Goal: Information Seeking & Learning: Learn about a topic

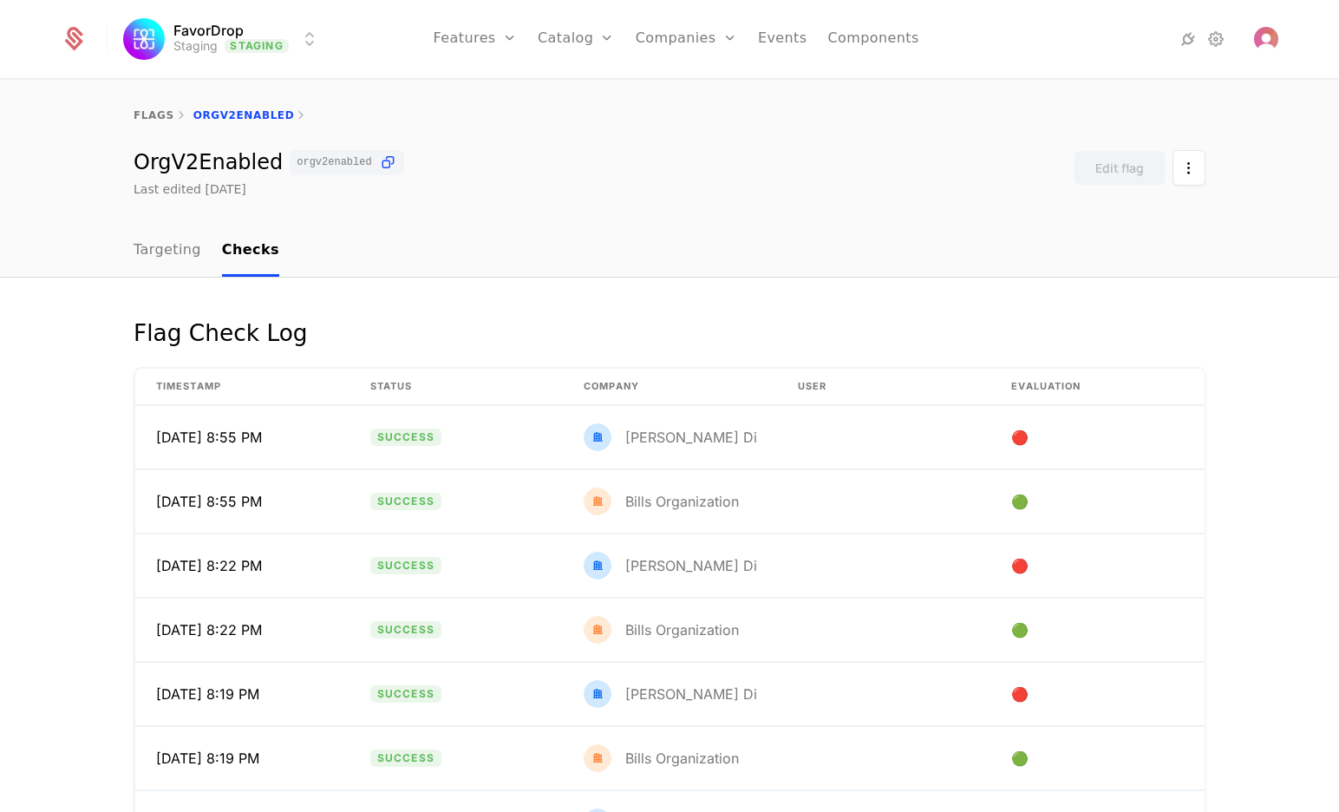
drag, startPoint x: 65, startPoint y: 594, endPoint x: 55, endPoint y: 591, distance: 10.7
click at [64, 592] on div "Flag Check Log Timestamp Status Company User Evaluation 10/2/25, 8:55 PM Succes…" at bounding box center [669, 604] width 1339 height 654
click at [776, 177] on div "OrgV2Enabled orgv2enabled Last edited yesterday Edit flag" at bounding box center [670, 174] width 1072 height 48
click at [675, 214] on div "flags OrgV2Enabled OrgV2Enabled orgv2enabled Last edited yesterday Edit flag" at bounding box center [669, 153] width 1339 height 145
click at [84, 479] on div "Flag Check Log Timestamp Status Company User Evaluation [DATE] 8:43 PM Success …" at bounding box center [669, 604] width 1339 height 654
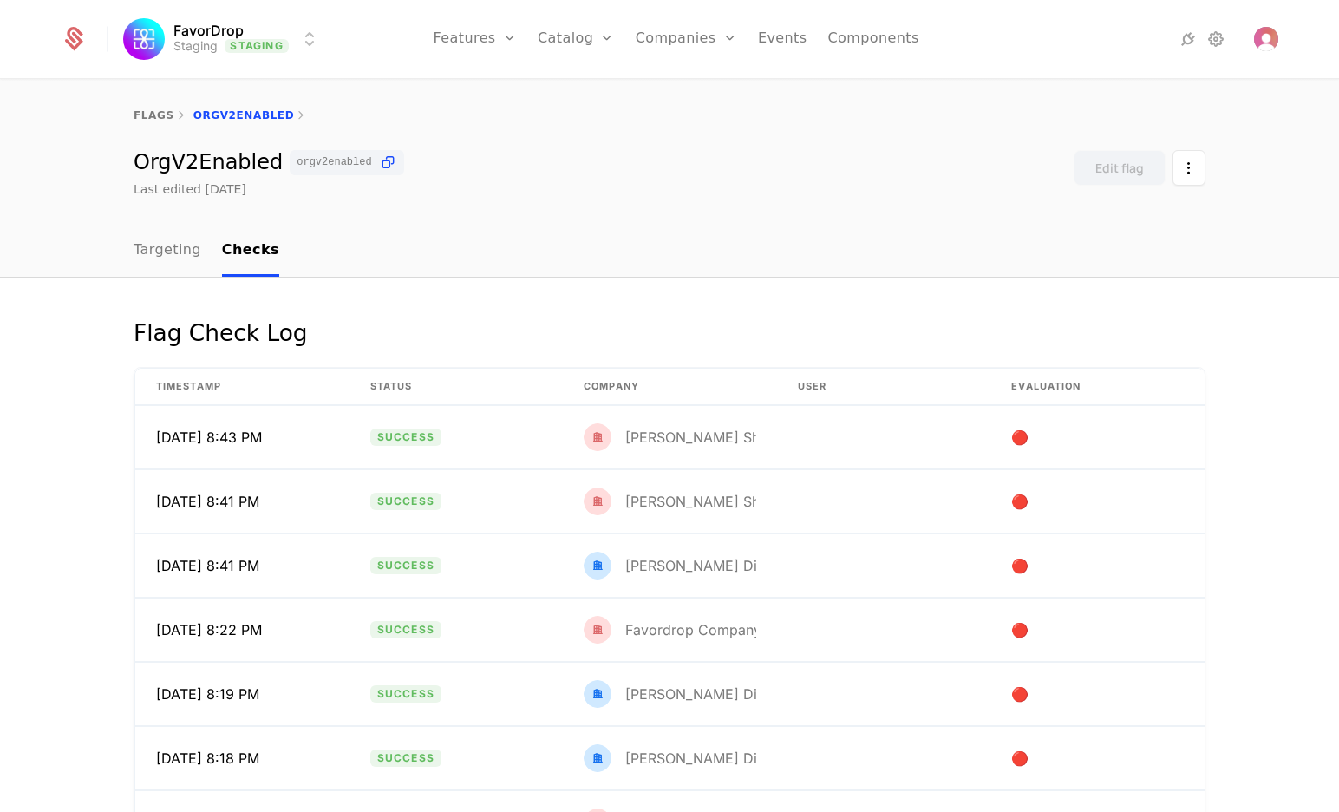
click at [680, 221] on div "flags OrgV2Enabled OrgV2Enabled orgv2enabled Last edited yesterday Edit flag" at bounding box center [669, 153] width 1339 height 145
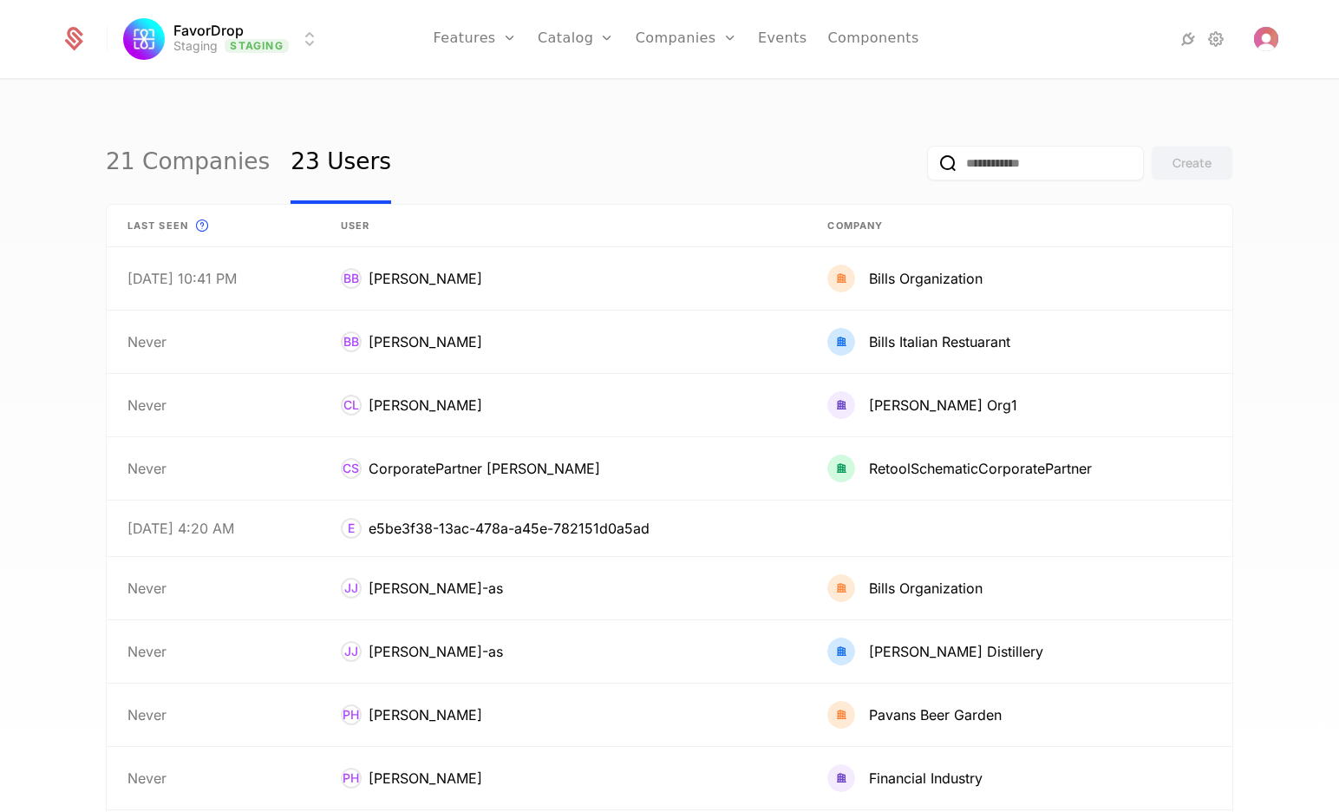
click at [1009, 154] on input "email" at bounding box center [1035, 163] width 217 height 35
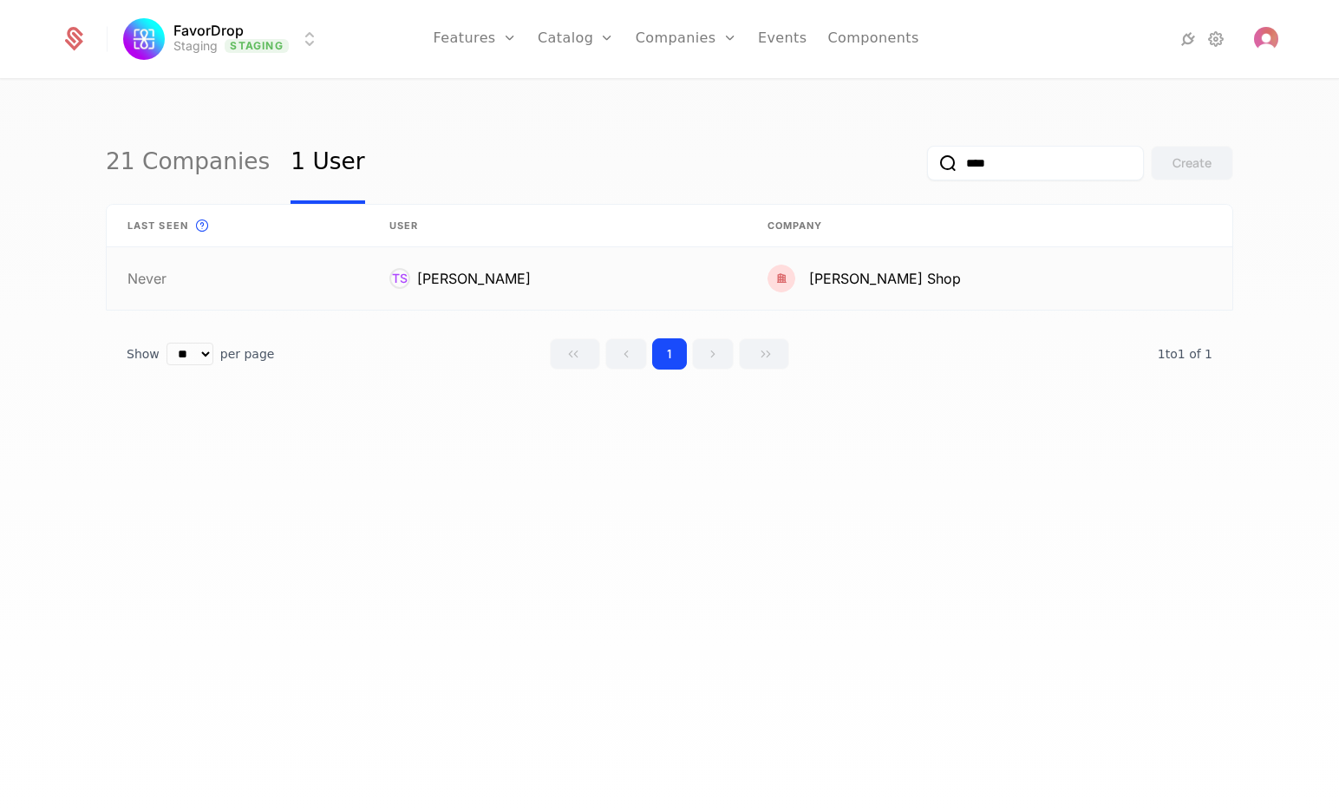
type input "****"
click at [917, 281] on link at bounding box center [990, 278] width 486 height 62
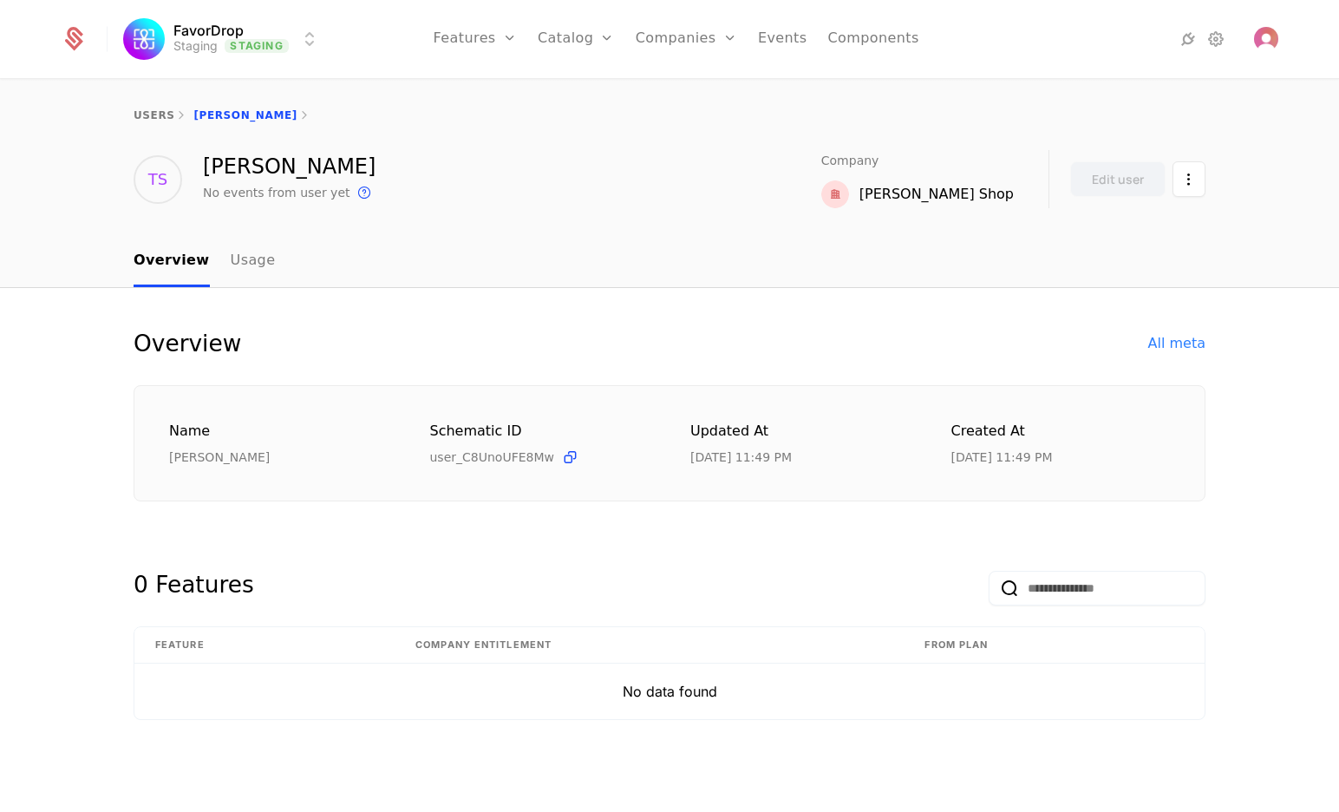
click at [1188, 186] on html "FavorDrop Staging Staging Features Features Flags Catalog Plans Add Ons Credits…" at bounding box center [669, 406] width 1339 height 812
click at [851, 194] on html "FavorDrop Staging Staging Features Features Flags Catalog Plans Add Ons Credits…" at bounding box center [669, 406] width 1339 height 812
click at [922, 181] on div "[PERSON_NAME] Shop" at bounding box center [917, 194] width 192 height 28
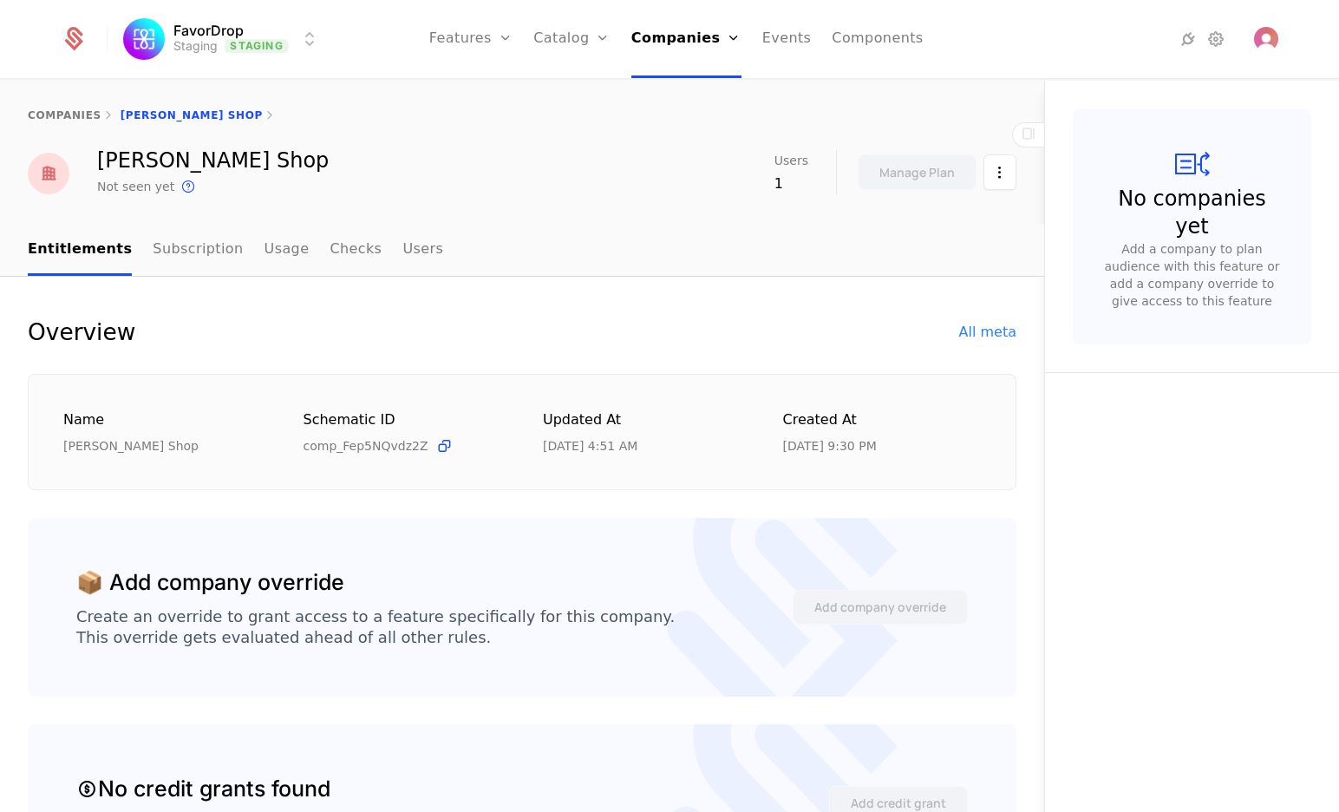
click at [585, 323] on div "Overview All meta" at bounding box center [522, 332] width 988 height 28
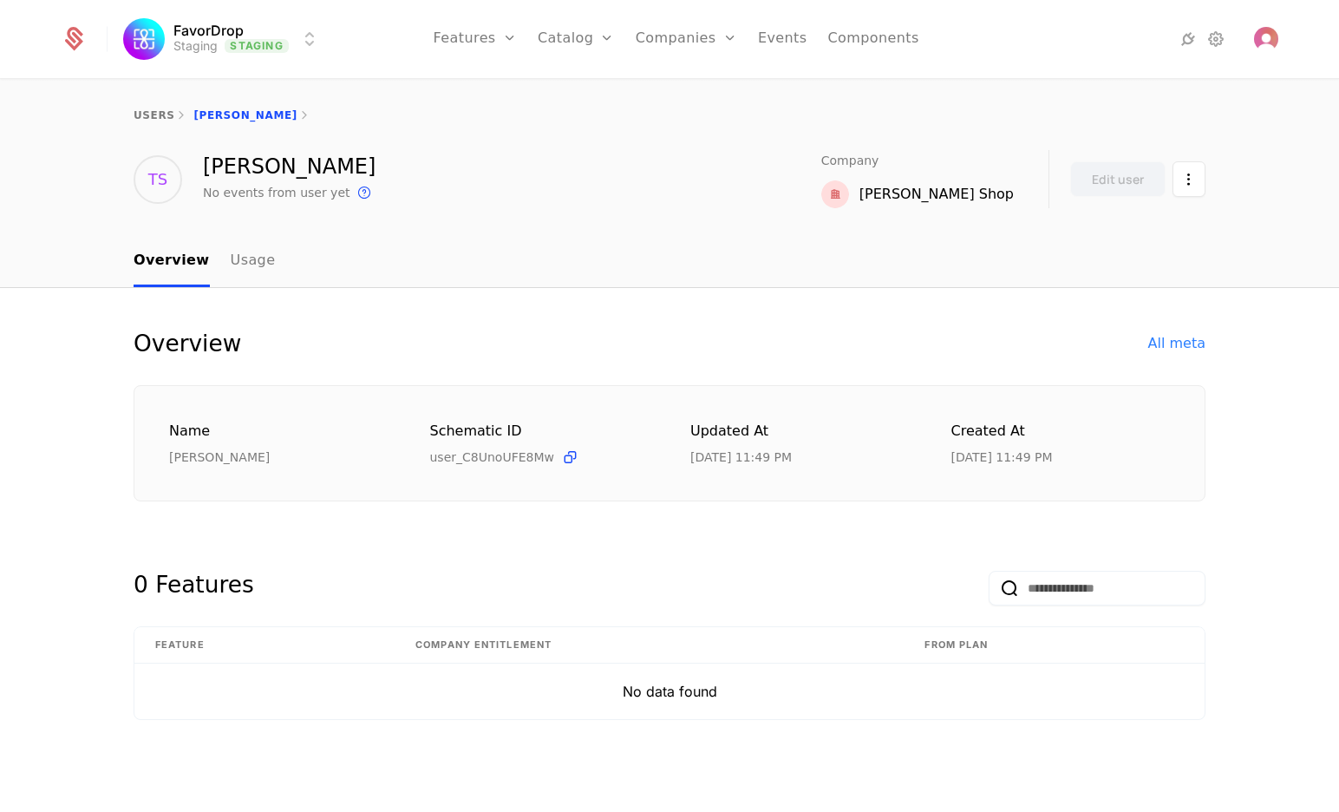
click at [354, 192] on icon at bounding box center [364, 192] width 21 height 21
click at [1268, 44] on img "Open user button" at bounding box center [1266, 39] width 24 height 24
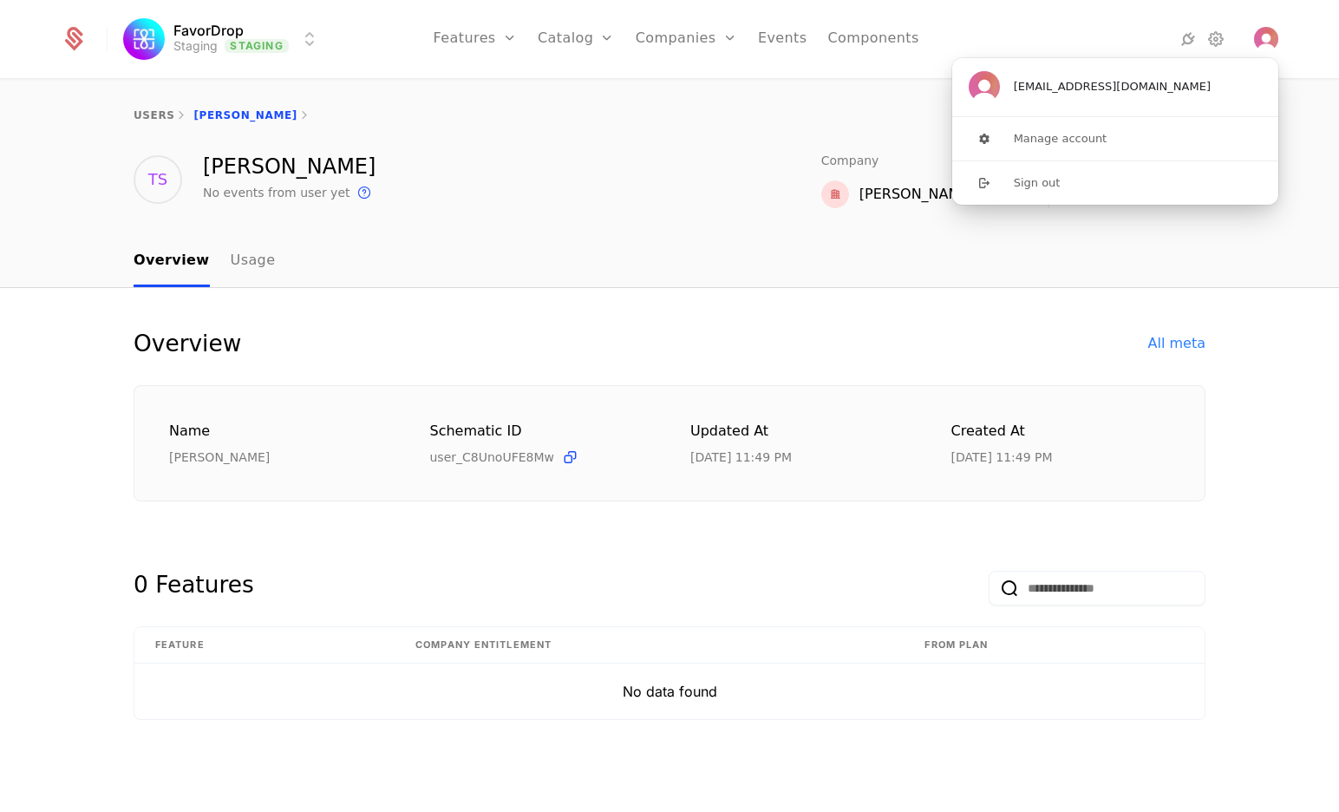
click at [570, 178] on div "TS [PERSON_NAME] No events from user yet This is the date a track or identify e…" at bounding box center [670, 179] width 1072 height 58
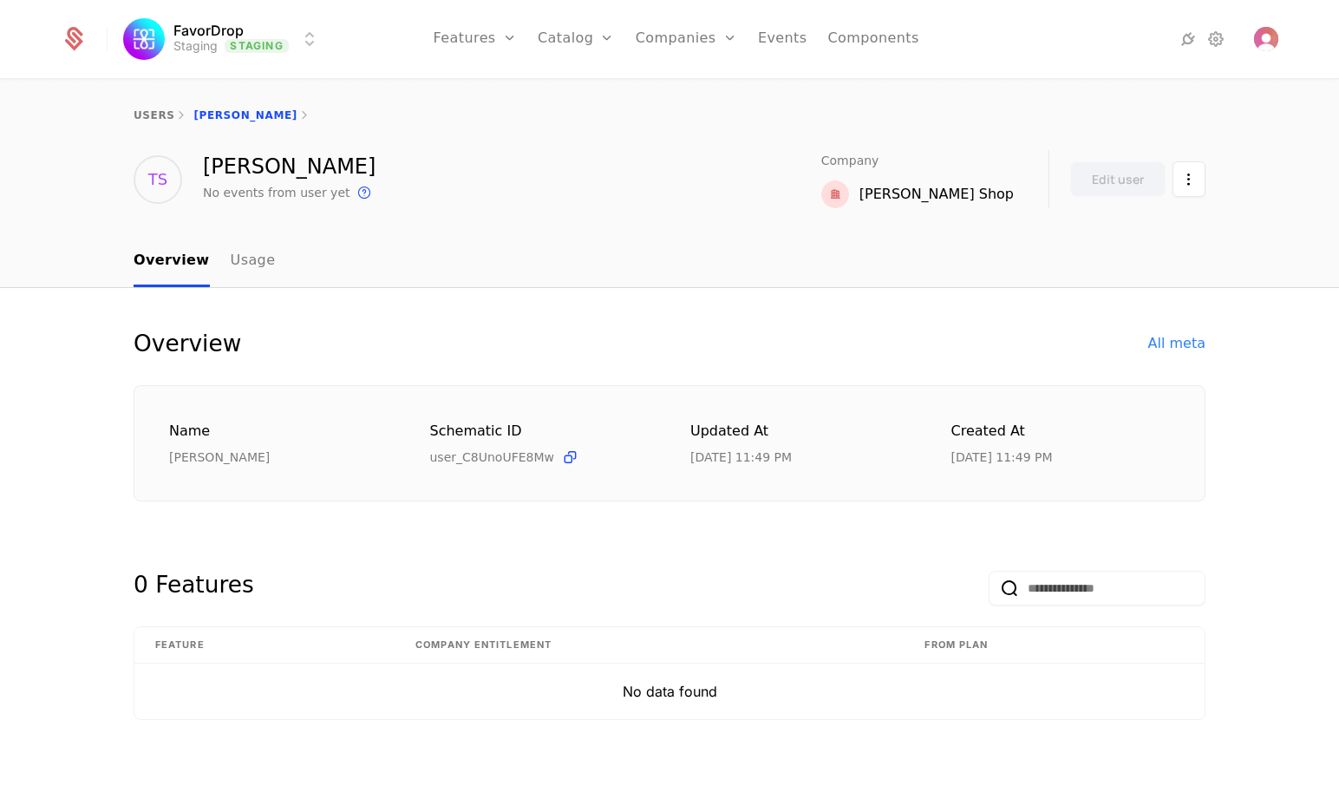
click at [629, 242] on nav "Overview Usage" at bounding box center [670, 261] width 1072 height 51
click at [252, 273] on link "Usage" at bounding box center [253, 261] width 45 height 51
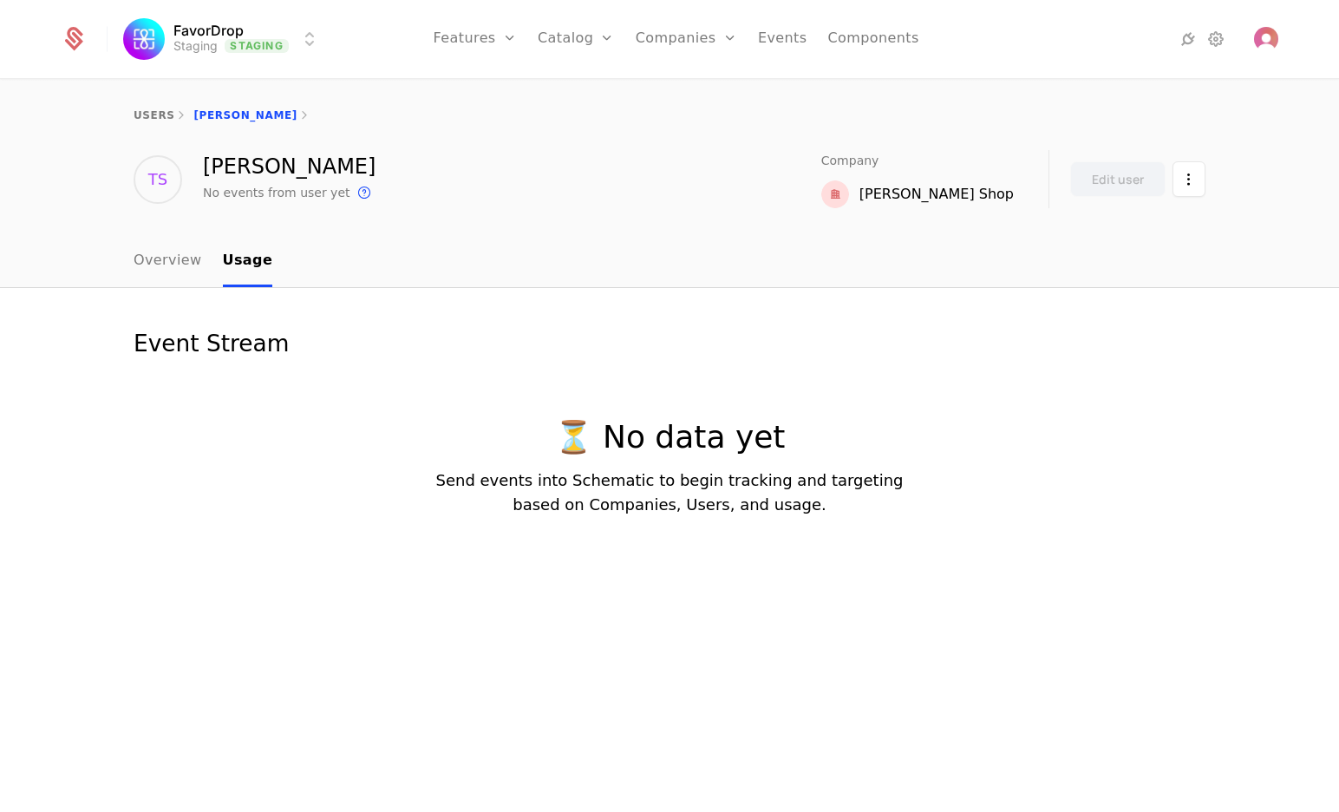
click at [617, 180] on div "TS Terence Serencio No events from user yet This is the date a track or identif…" at bounding box center [670, 179] width 1072 height 58
click at [1191, 177] on html "FavorDrop Staging Staging Features Features Flags Catalog Plans Add Ons Credits…" at bounding box center [669, 406] width 1339 height 812
click at [1113, 336] on html "FavorDrop Staging Staging Features Features Flags Catalog Plans Add Ons Credits…" at bounding box center [669, 406] width 1339 height 812
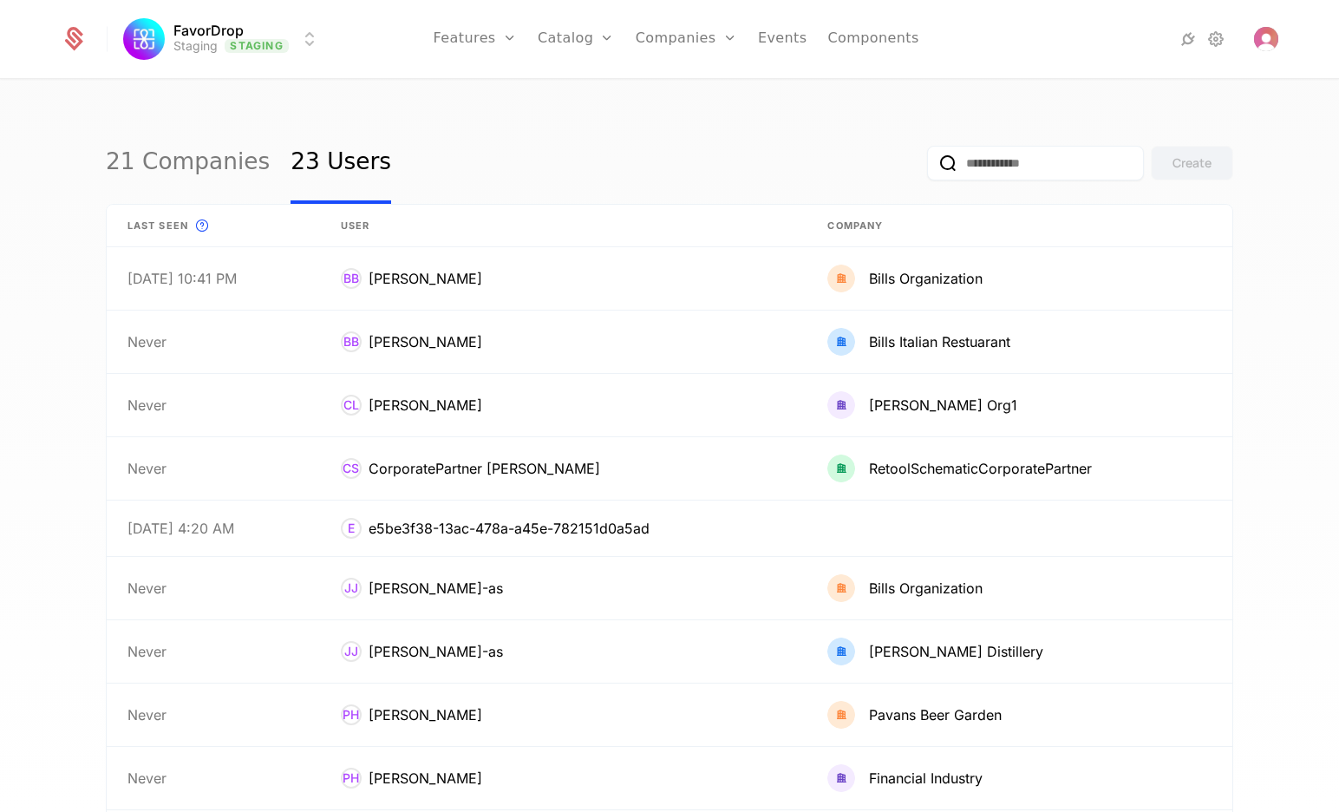
click at [139, 223] on span "Last seen" at bounding box center [157, 226] width 61 height 15
click at [193, 219] on icon at bounding box center [202, 225] width 21 height 21
click at [157, 228] on span "Last seen" at bounding box center [157, 226] width 61 height 15
click at [1021, 160] on input "email" at bounding box center [1035, 163] width 217 height 35
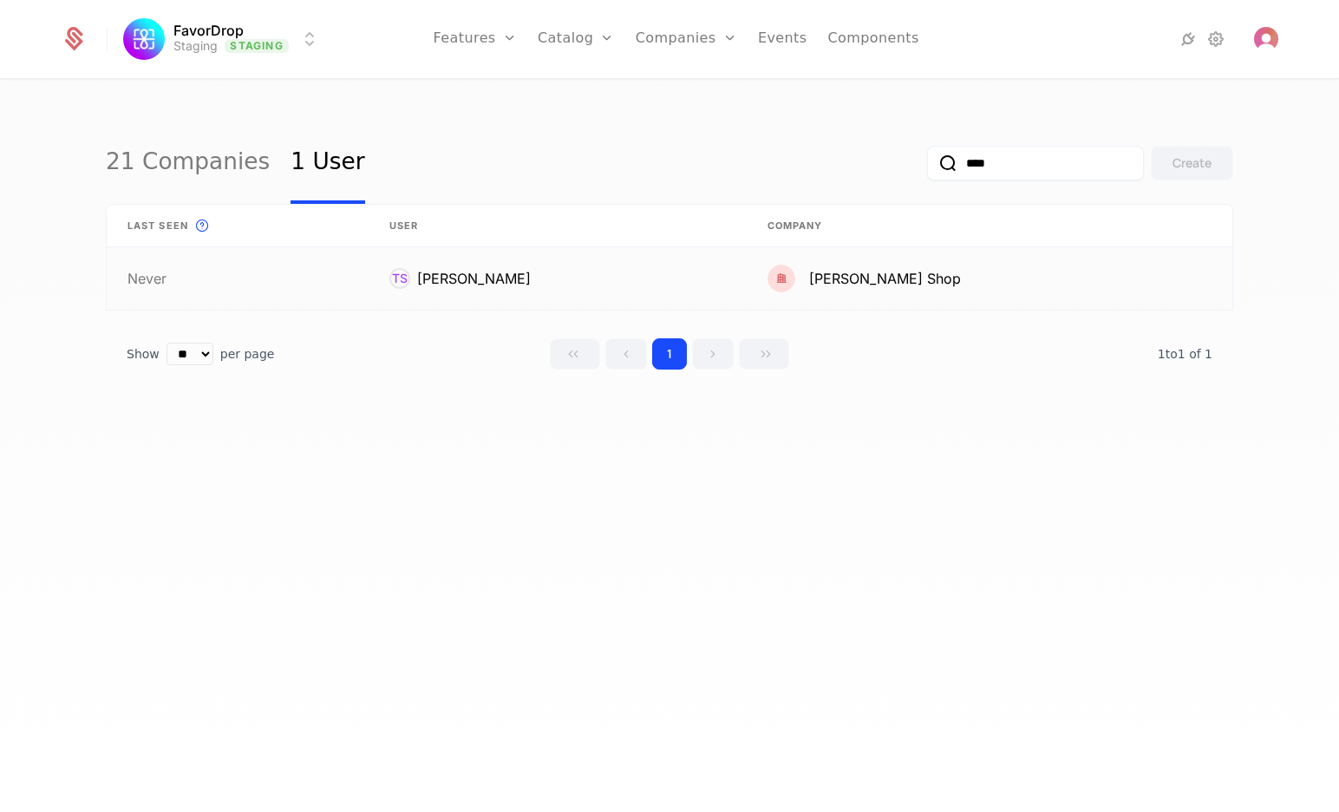
type input "****"
click at [513, 286] on link at bounding box center [558, 278] width 378 height 62
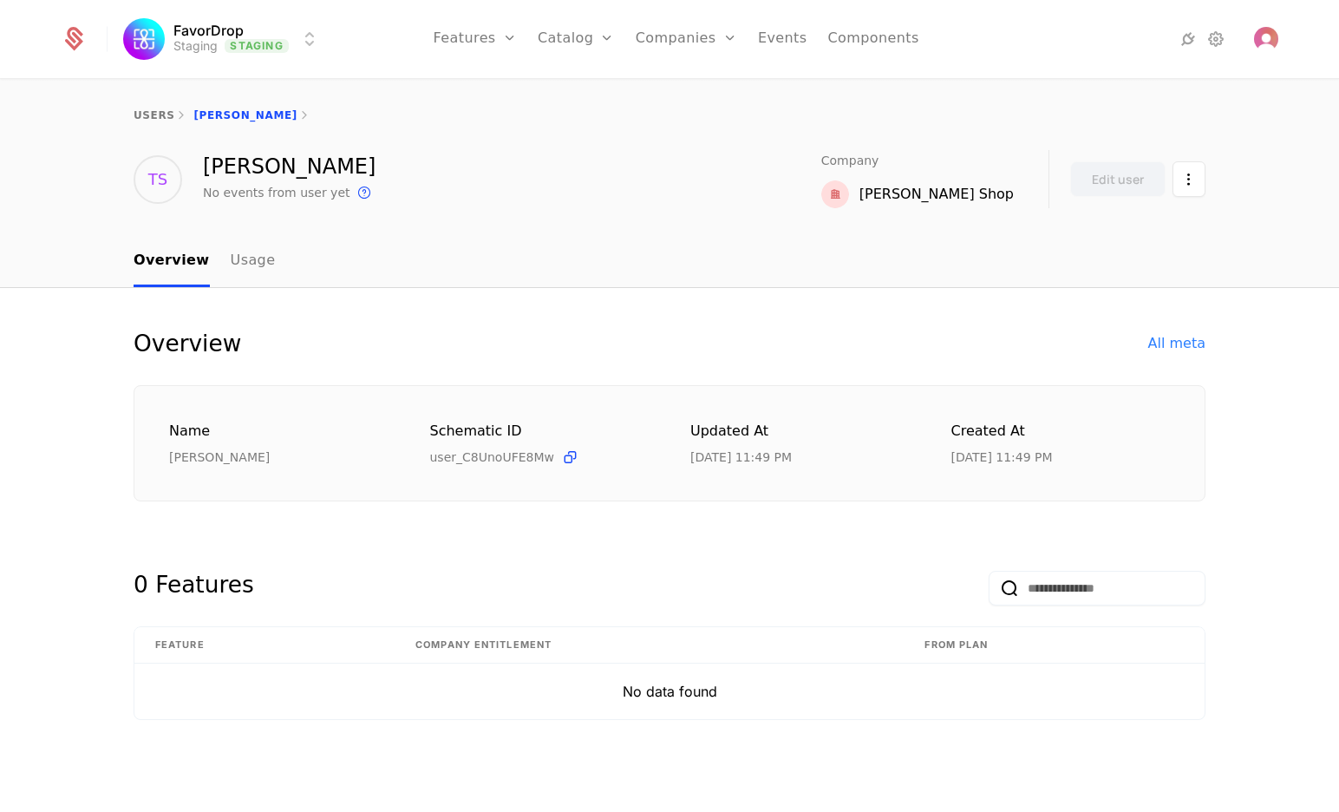
click at [954, 195] on div "[PERSON_NAME] Shop" at bounding box center [936, 194] width 154 height 21
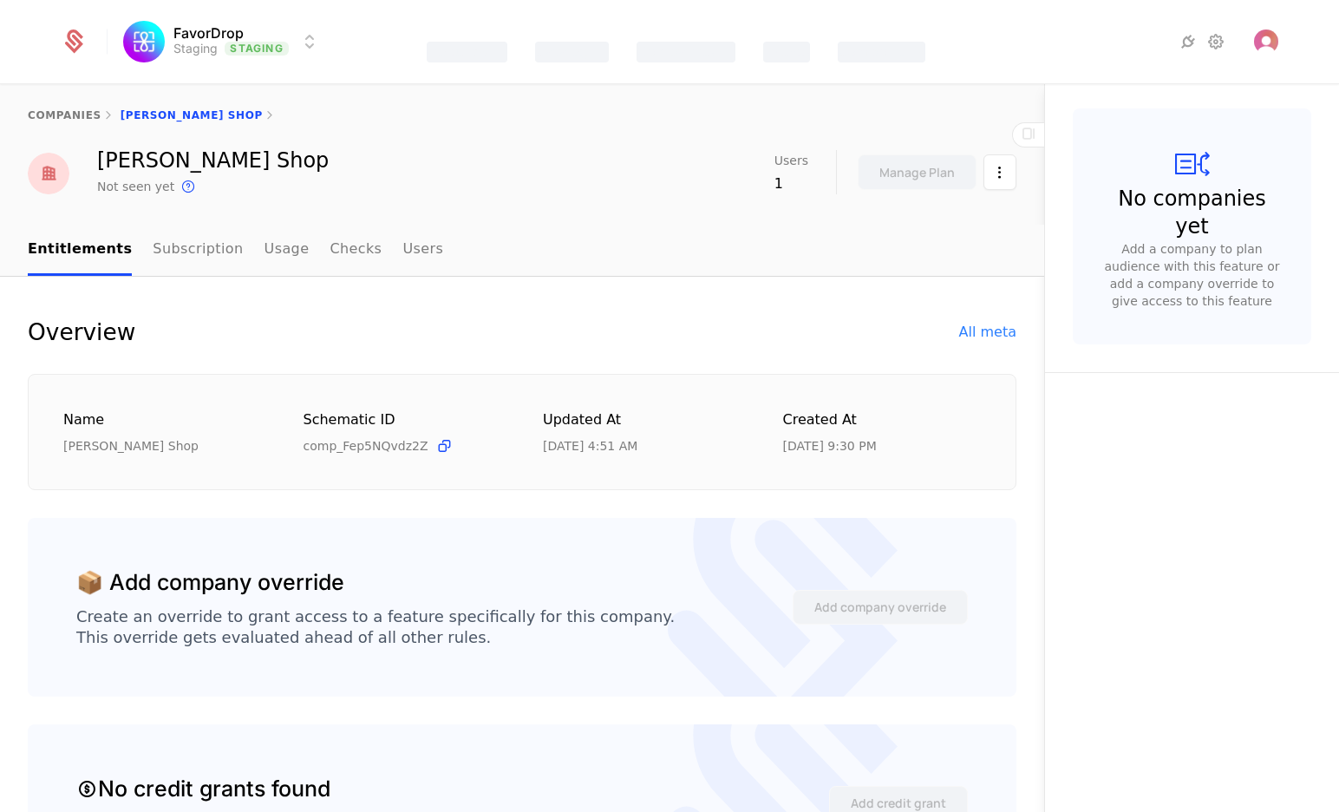
click at [482, 181] on div "[PERSON_NAME] Shop Not seen yet This is the date a track or identify event asso…" at bounding box center [522, 173] width 988 height 47
drag, startPoint x: 453, startPoint y: 179, endPoint x: 364, endPoint y: 180, distance: 88.4
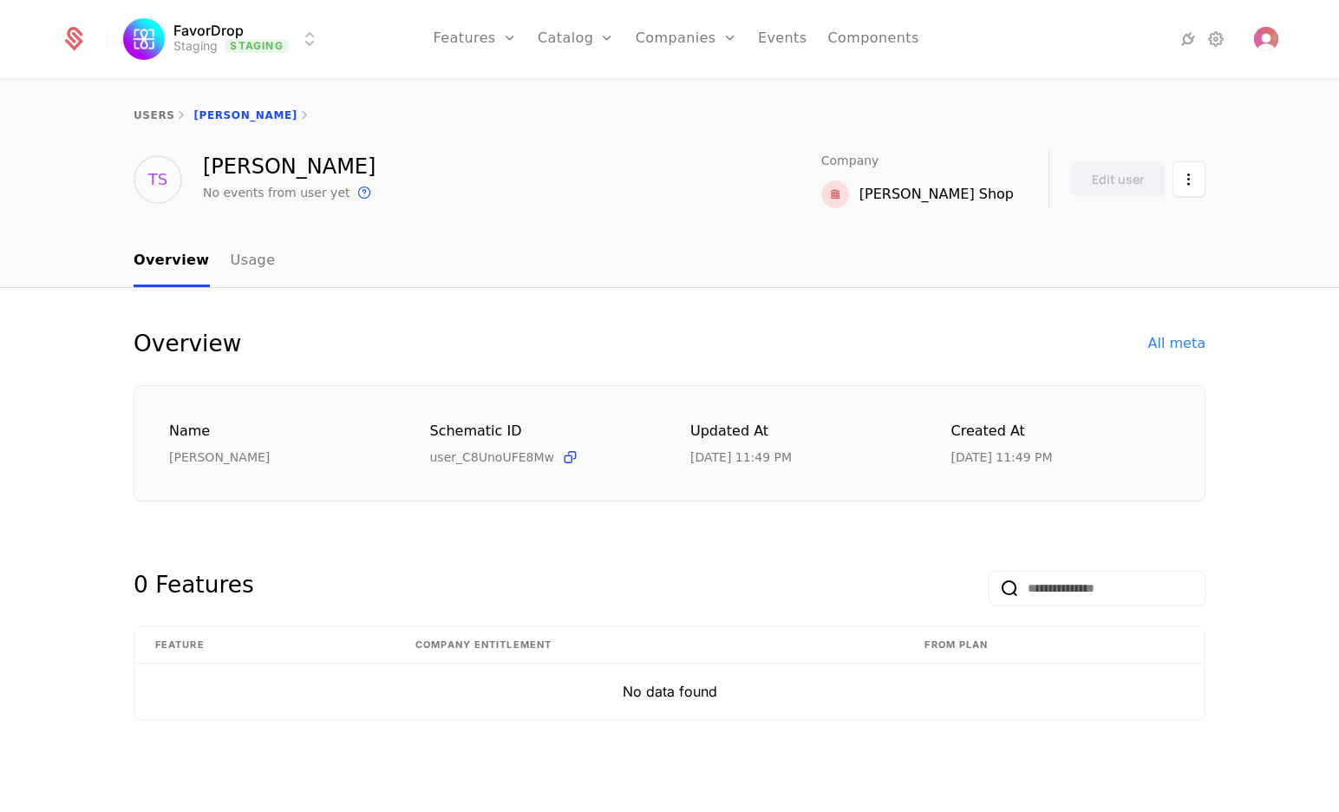
click at [676, 120] on link "Users" at bounding box center [696, 113] width 80 height 14
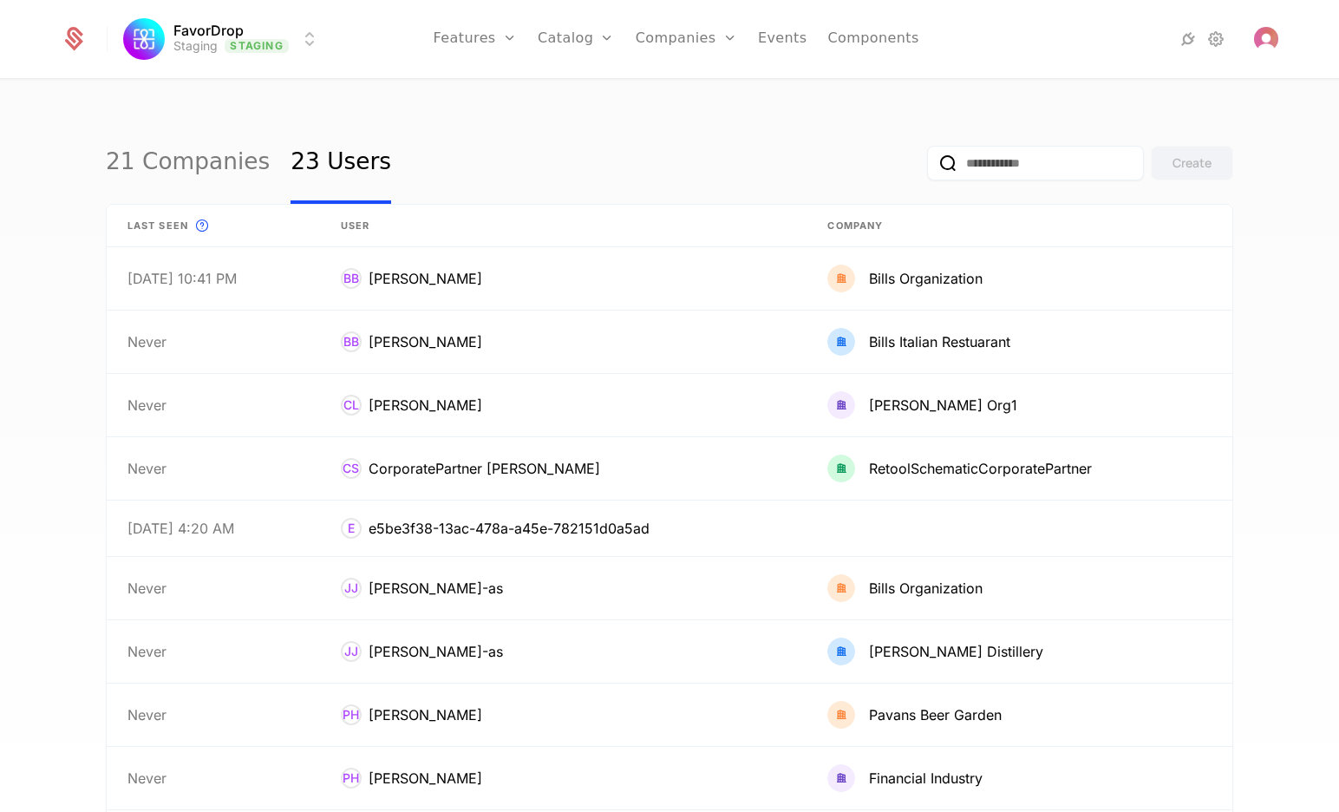
click at [688, 92] on link "Companies" at bounding box center [696, 85] width 80 height 14
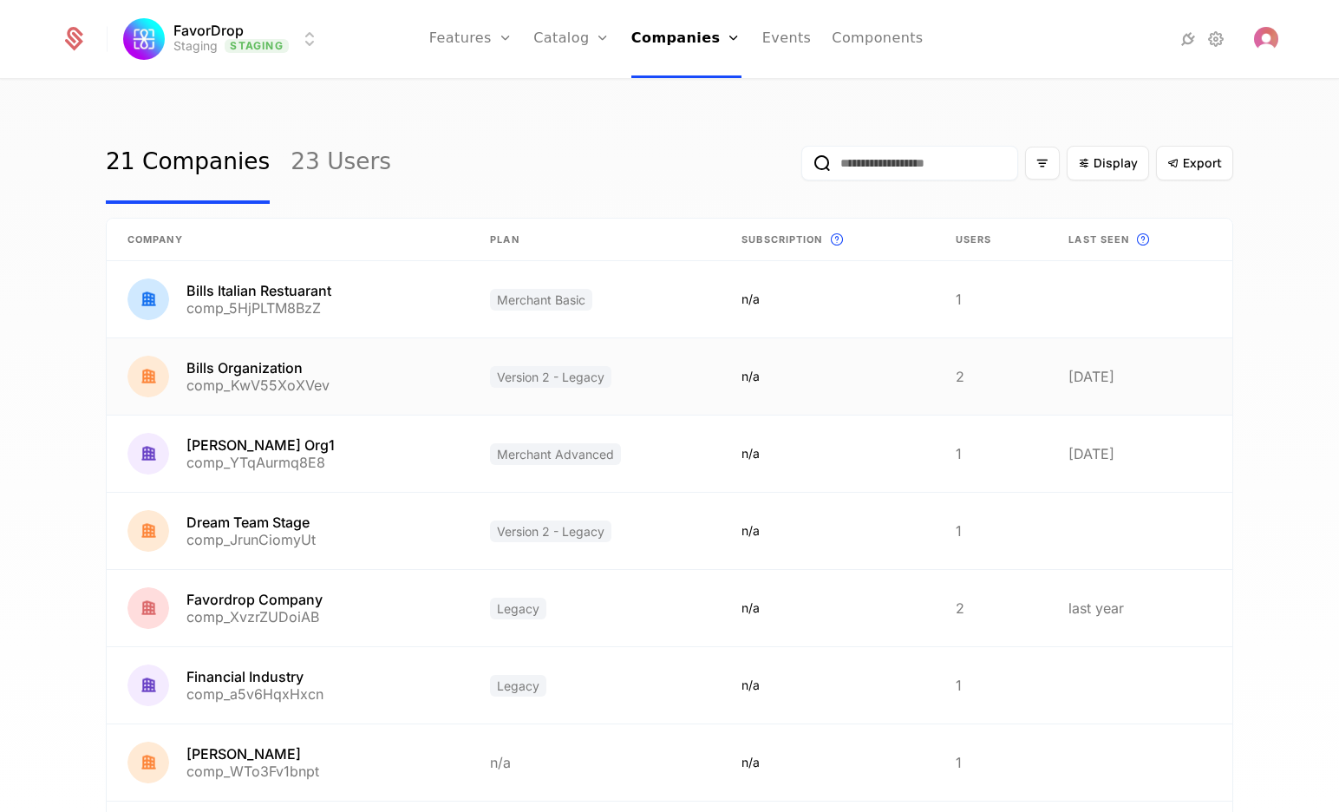
click at [232, 365] on link at bounding box center [288, 376] width 362 height 76
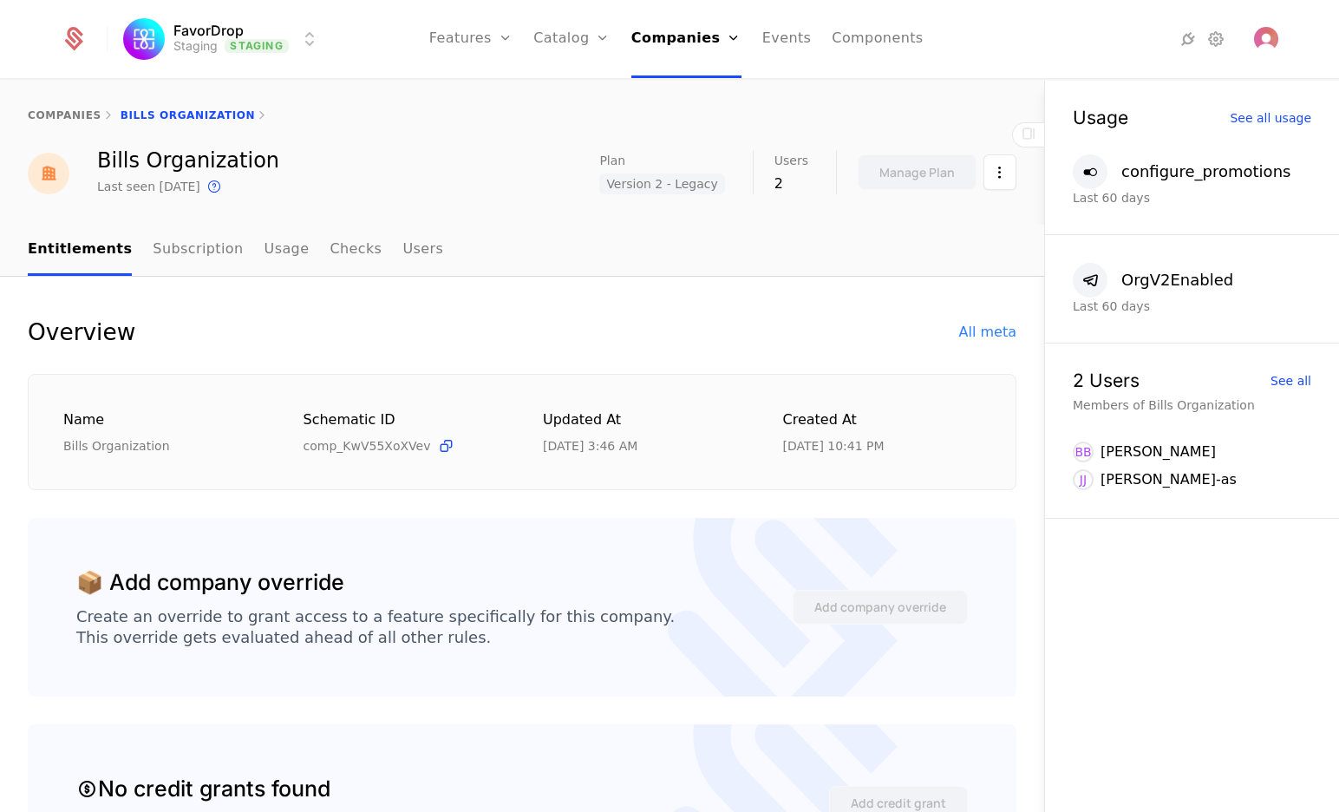
click at [776, 183] on div "2" at bounding box center [791, 183] width 34 height 21
click at [988, 182] on html "FavorDrop Staging Staging Features Features Flags Catalog Plans Add Ons Credits…" at bounding box center [669, 406] width 1339 height 812
click at [463, 174] on html "FavorDrop Staging Staging Features Features Flags Catalog Plans Add Ons Credits…" at bounding box center [669, 406] width 1339 height 812
click at [266, 253] on link "Usage" at bounding box center [286, 250] width 45 height 51
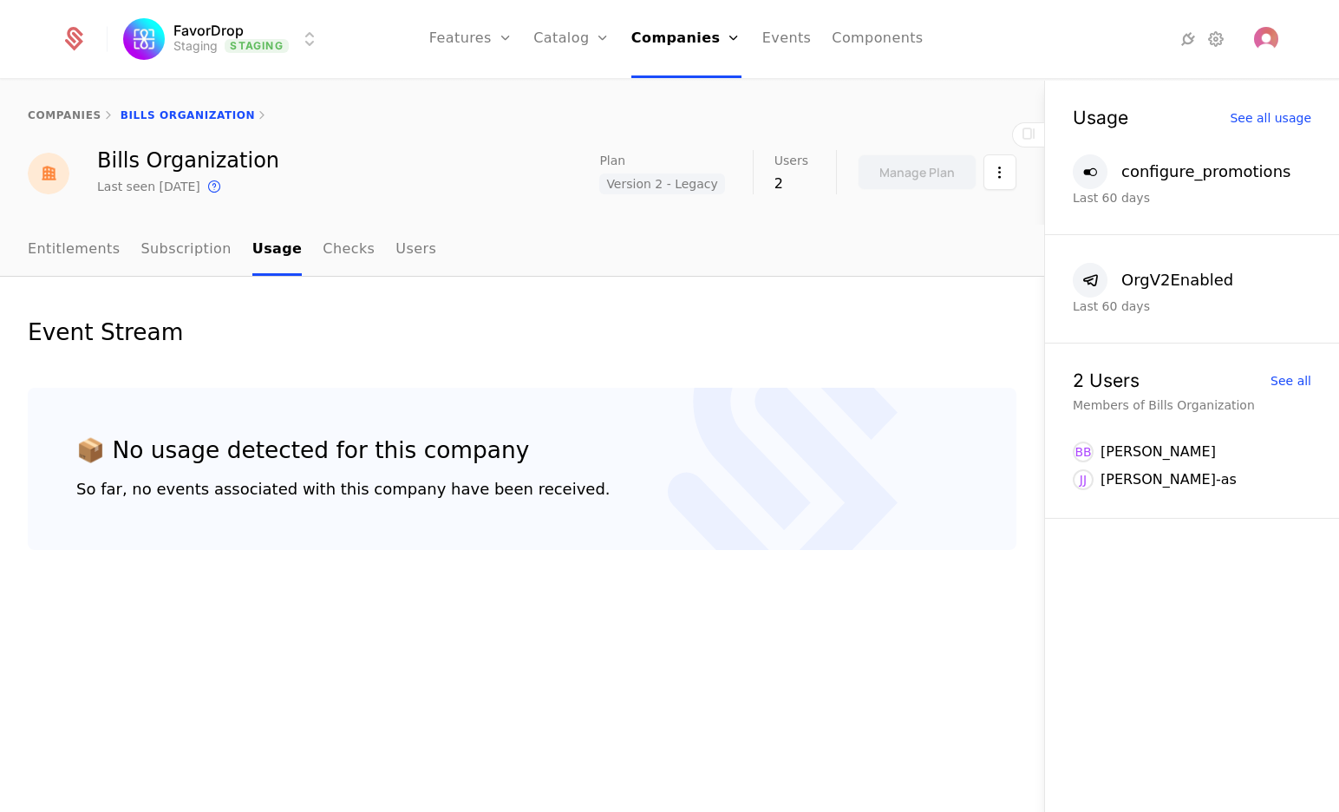
click at [83, 248] on link "Entitlements" at bounding box center [74, 250] width 93 height 51
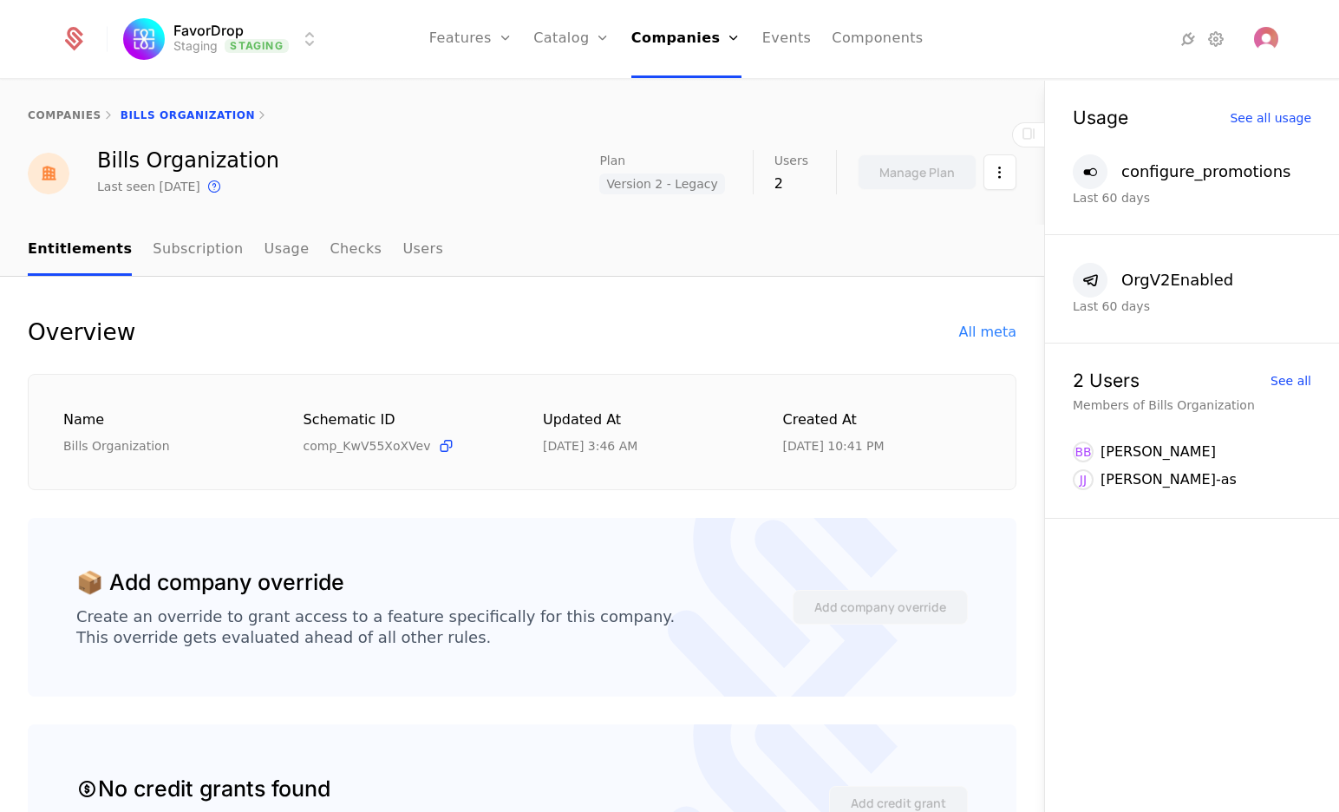
click at [485, 91] on link "Features" at bounding box center [490, 85] width 80 height 14
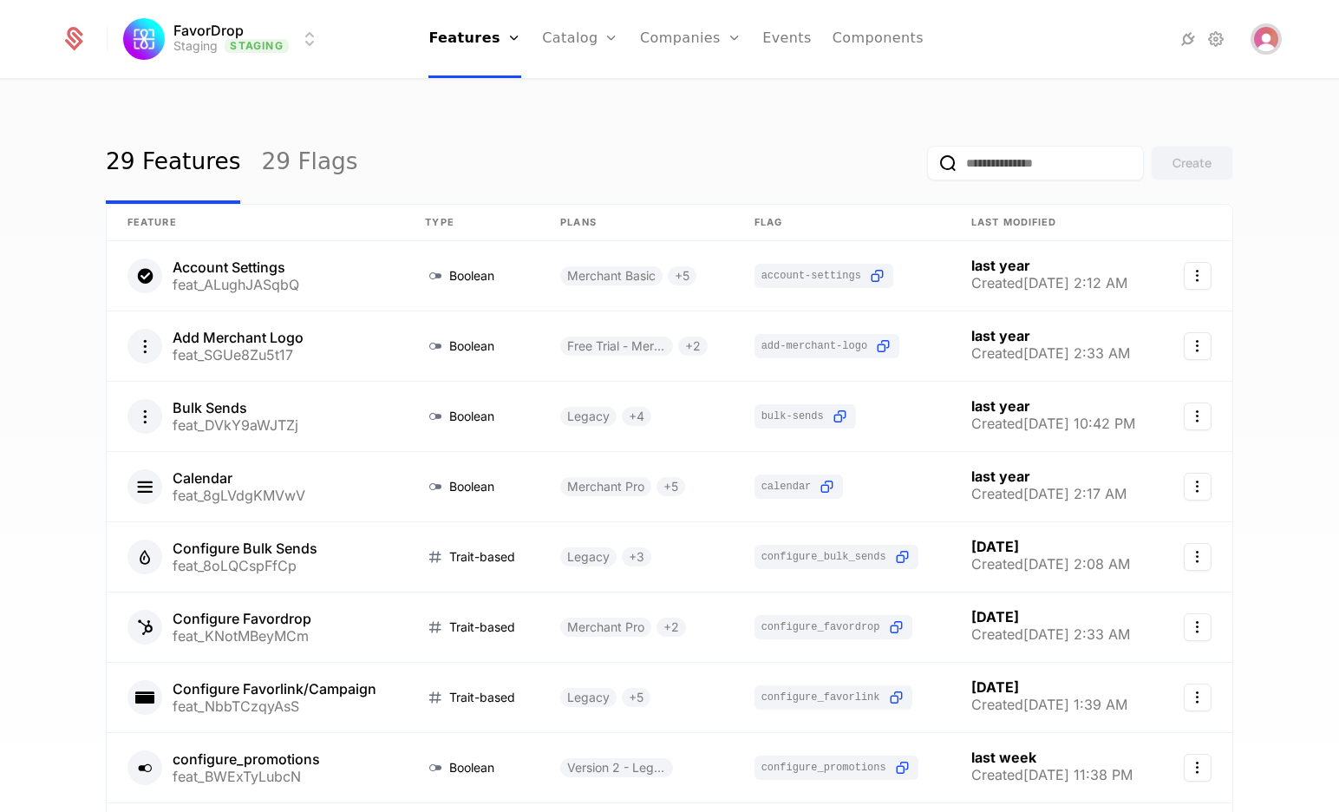
click at [1272, 28] on img "Open user button" at bounding box center [1266, 39] width 24 height 24
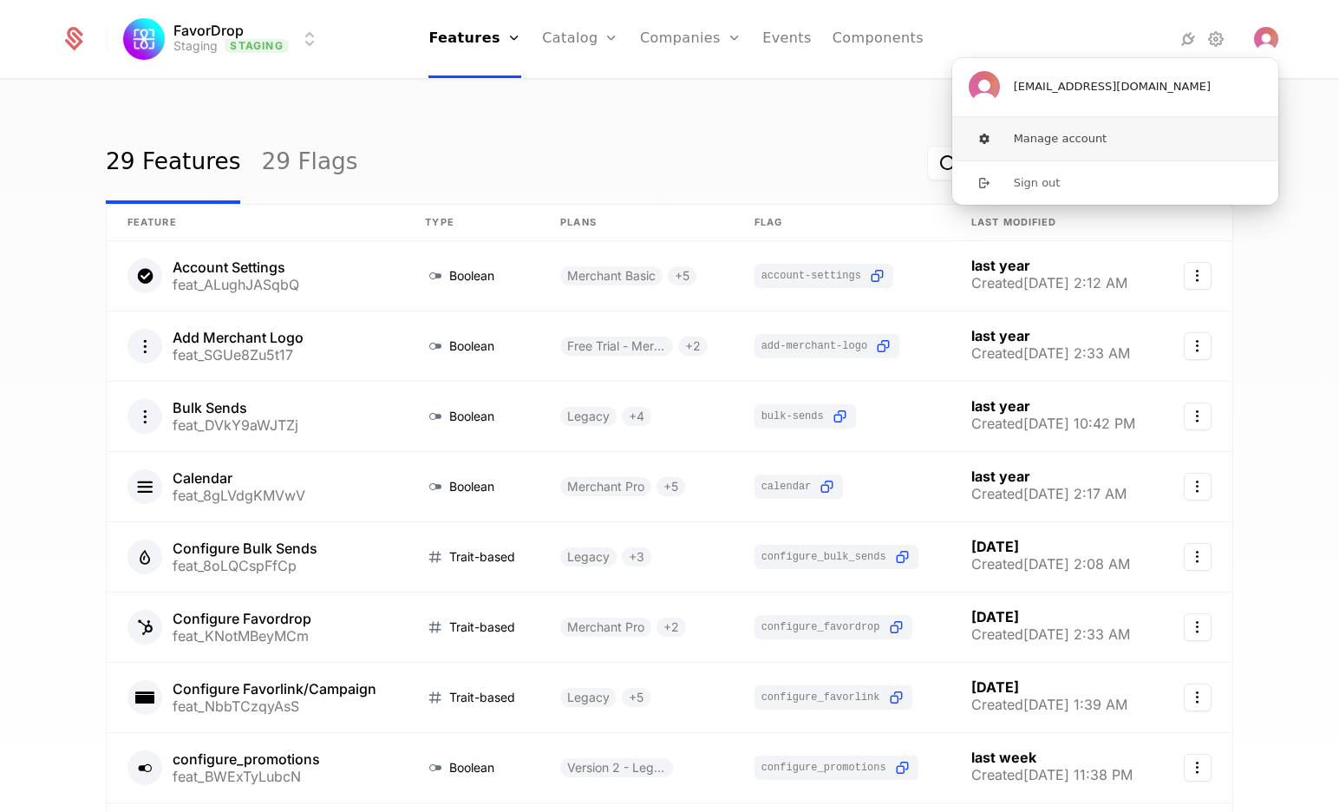
click at [1181, 139] on button "Manage account" at bounding box center [1115, 138] width 328 height 43
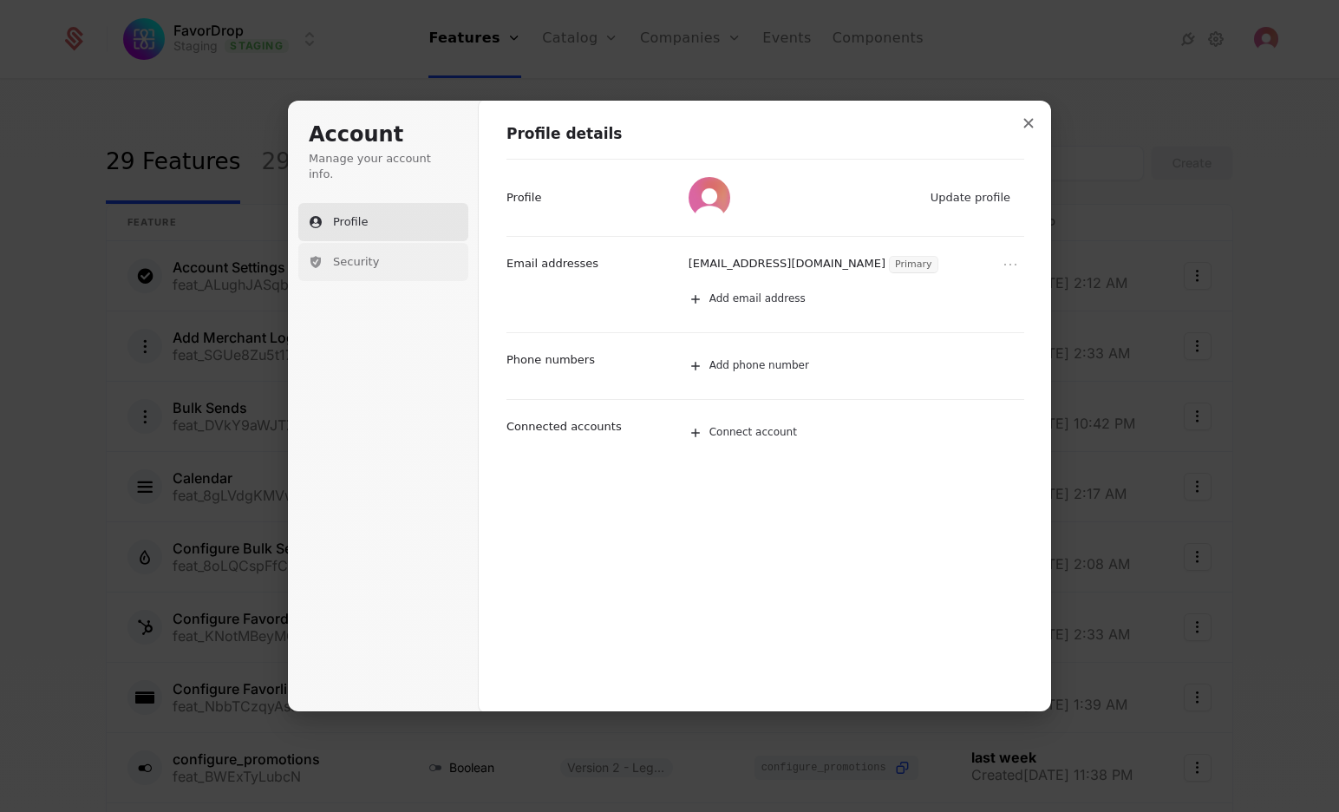
click at [361, 254] on span "Security" at bounding box center [356, 262] width 46 height 16
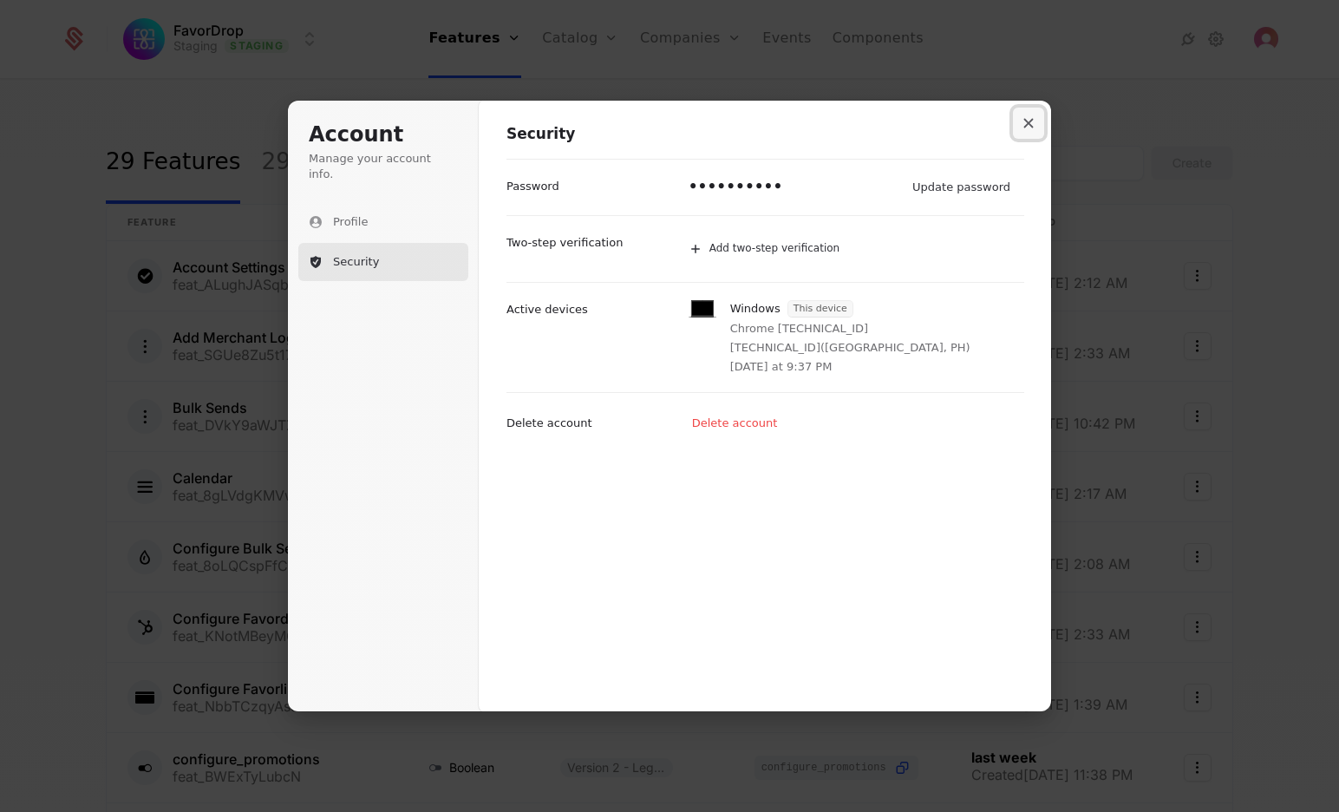
click at [1024, 128] on button "Close modal" at bounding box center [1028, 123] width 31 height 31
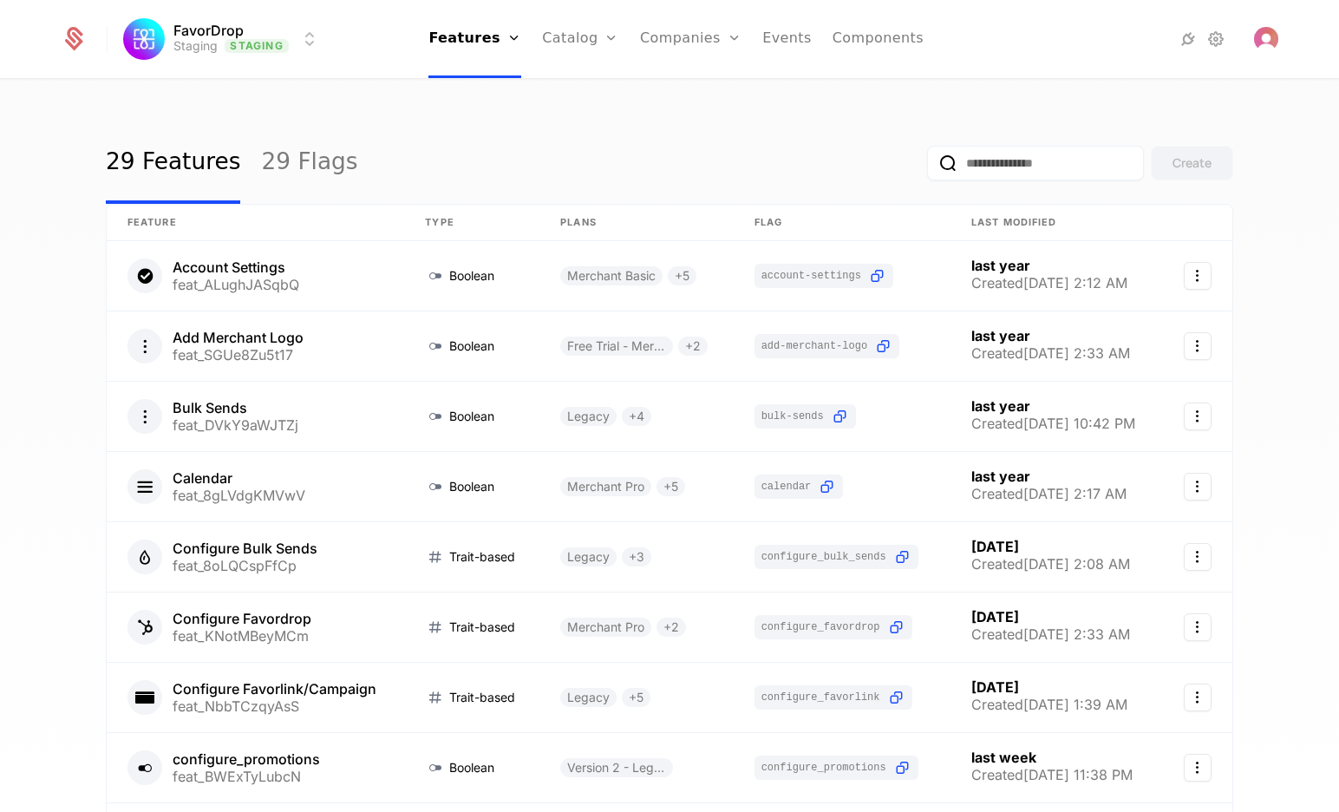
click at [864, 36] on link "Components" at bounding box center [877, 39] width 91 height 78
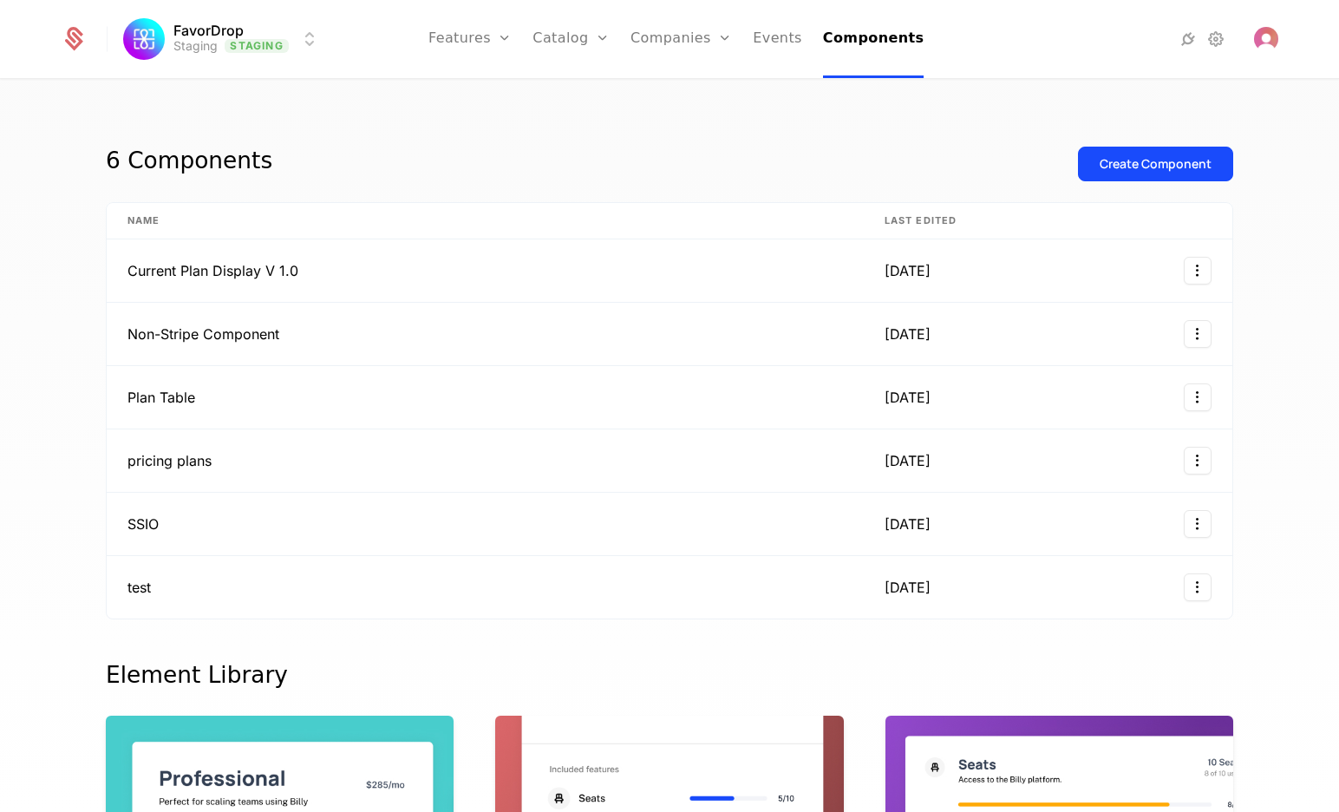
click at [485, 136] on div "Features Flags" at bounding box center [488, 98] width 121 height 83
click at [492, 114] on link "Flags" at bounding box center [489, 113] width 80 height 14
